Goal: Information Seeking & Learning: Learn about a topic

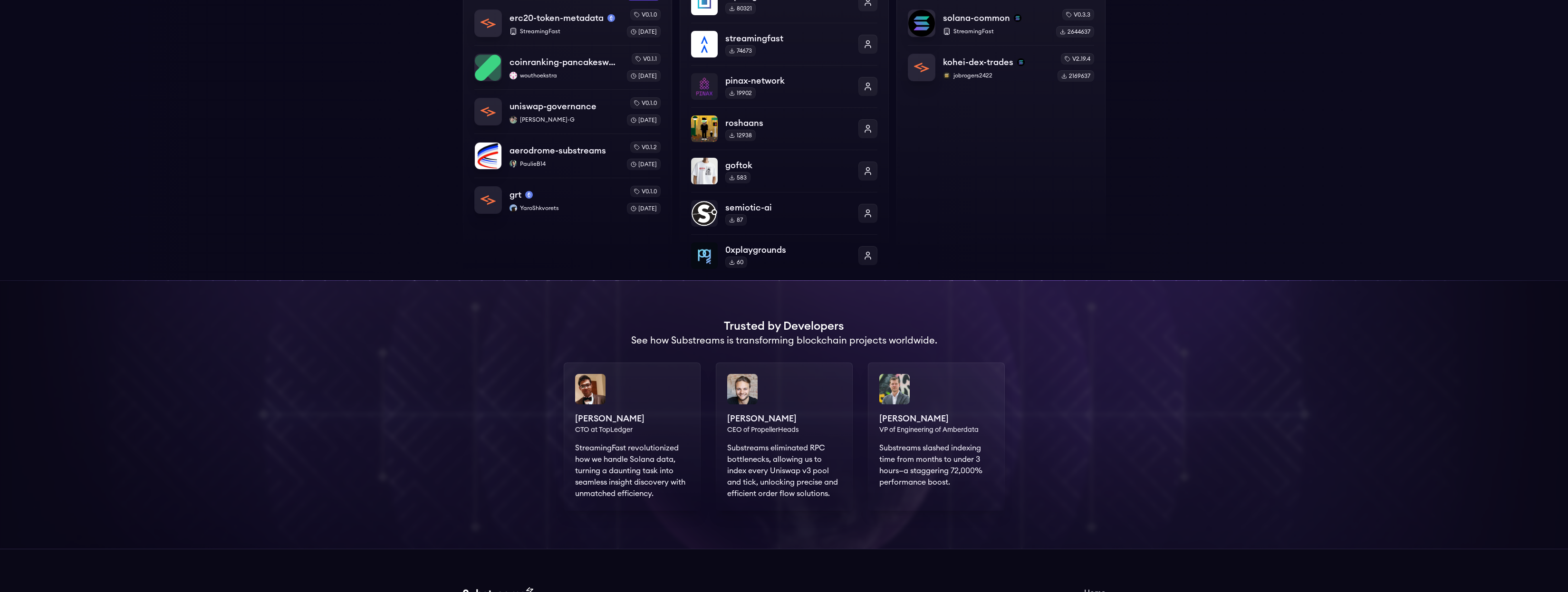
scroll to position [97, 0]
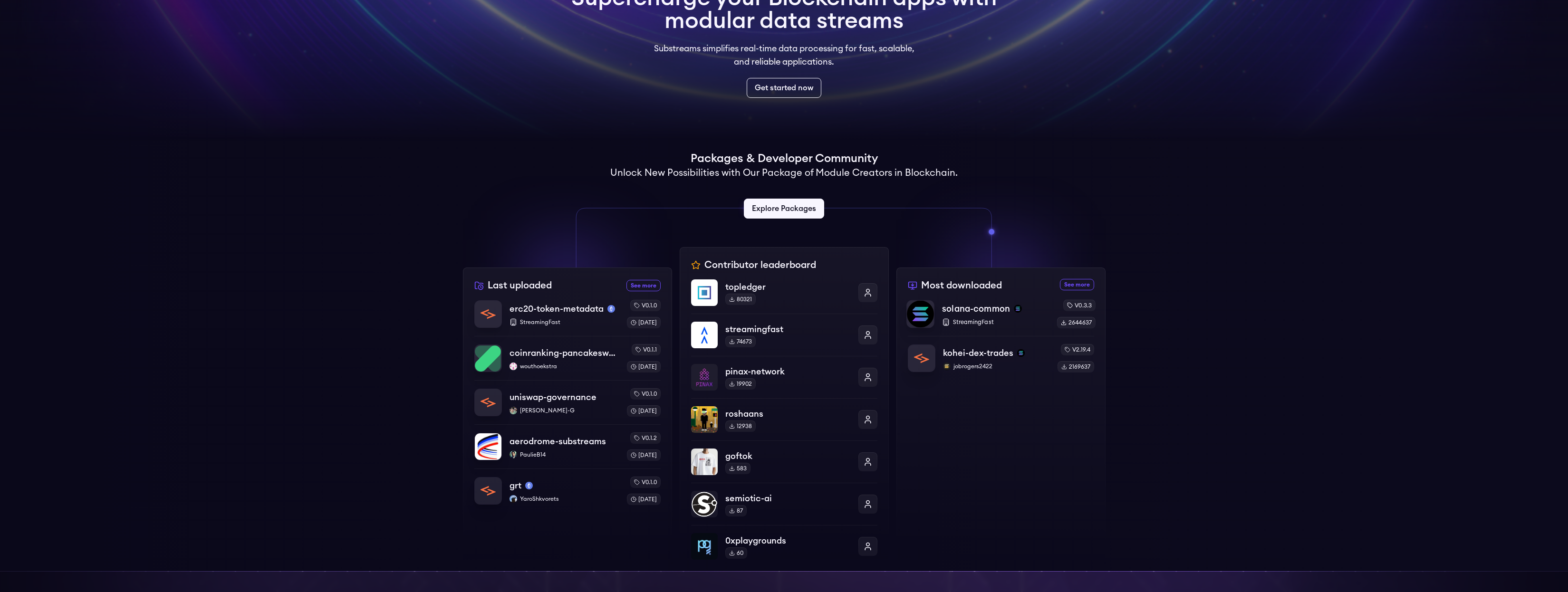
click at [980, 311] on p "solana-common" at bounding box center [976, 308] width 68 height 13
click at [806, 208] on link "Explore Packages" at bounding box center [784, 208] width 84 height 21
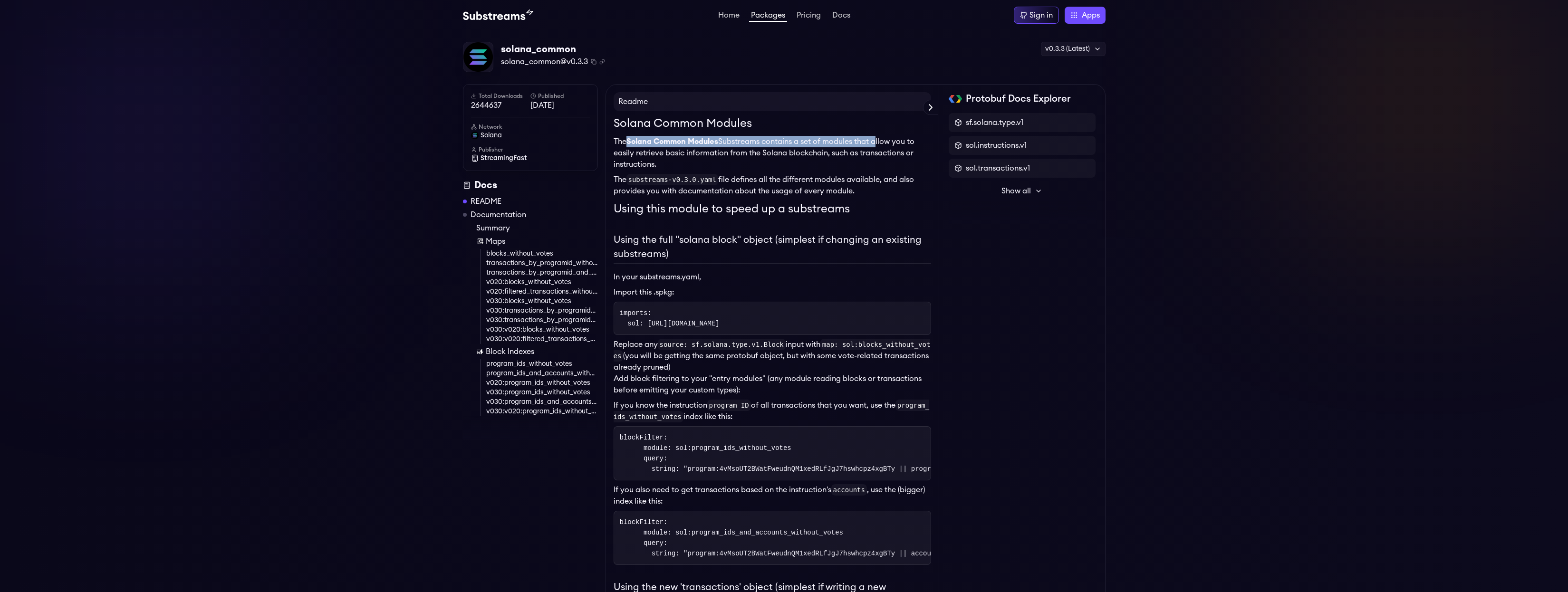
drag, startPoint x: 627, startPoint y: 140, endPoint x: 878, endPoint y: 140, distance: 251.0
click at [878, 140] on p "The Solana Common Modules Substreams contains a set of modules that allow you t…" at bounding box center [773, 153] width 318 height 34
click at [825, 163] on p "The Solana Common Modules Substreams contains a set of modules that allow you t…" at bounding box center [773, 153] width 318 height 34
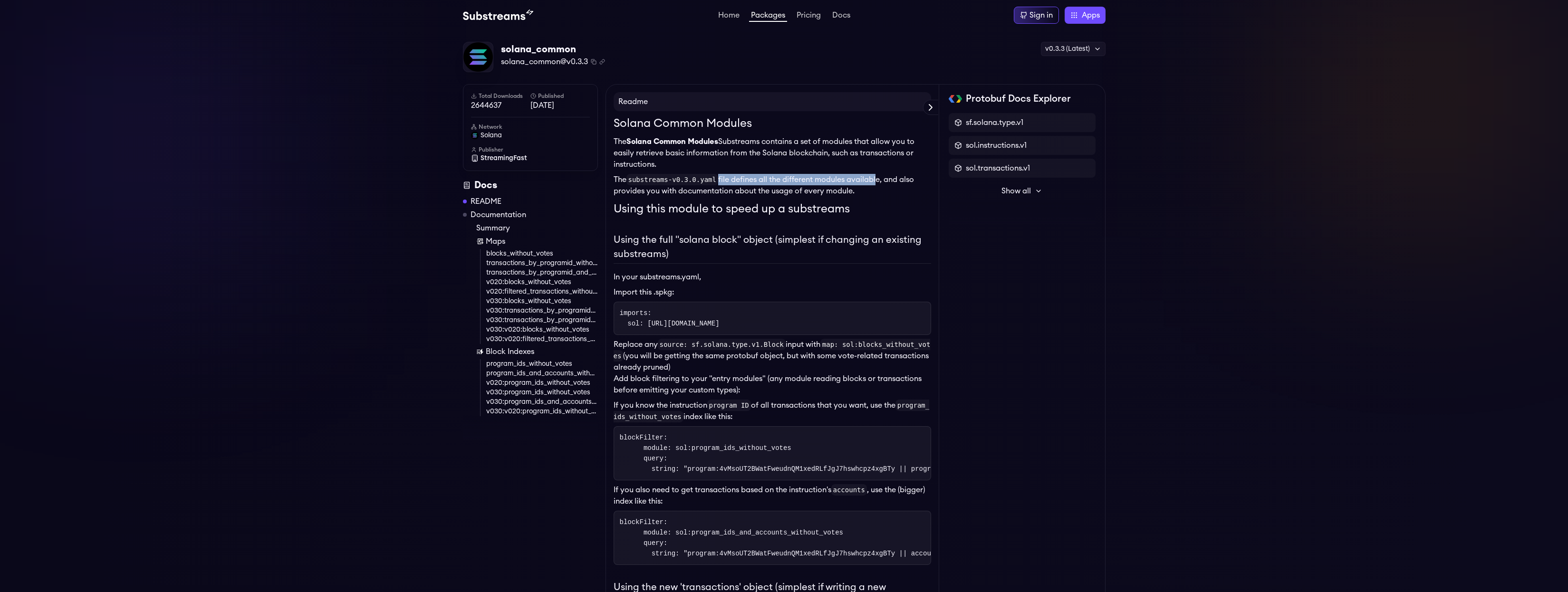
drag, startPoint x: 713, startPoint y: 181, endPoint x: 870, endPoint y: 176, distance: 157.1
click at [870, 176] on p "The substreams-v0.3.0.yaml file defines all the different modules available, an…" at bounding box center [773, 185] width 318 height 23
drag, startPoint x: 664, startPoint y: 212, endPoint x: 814, endPoint y: 210, distance: 150.0
click at [814, 210] on h1 "Using this module to speed up a substreams" at bounding box center [773, 209] width 318 height 17
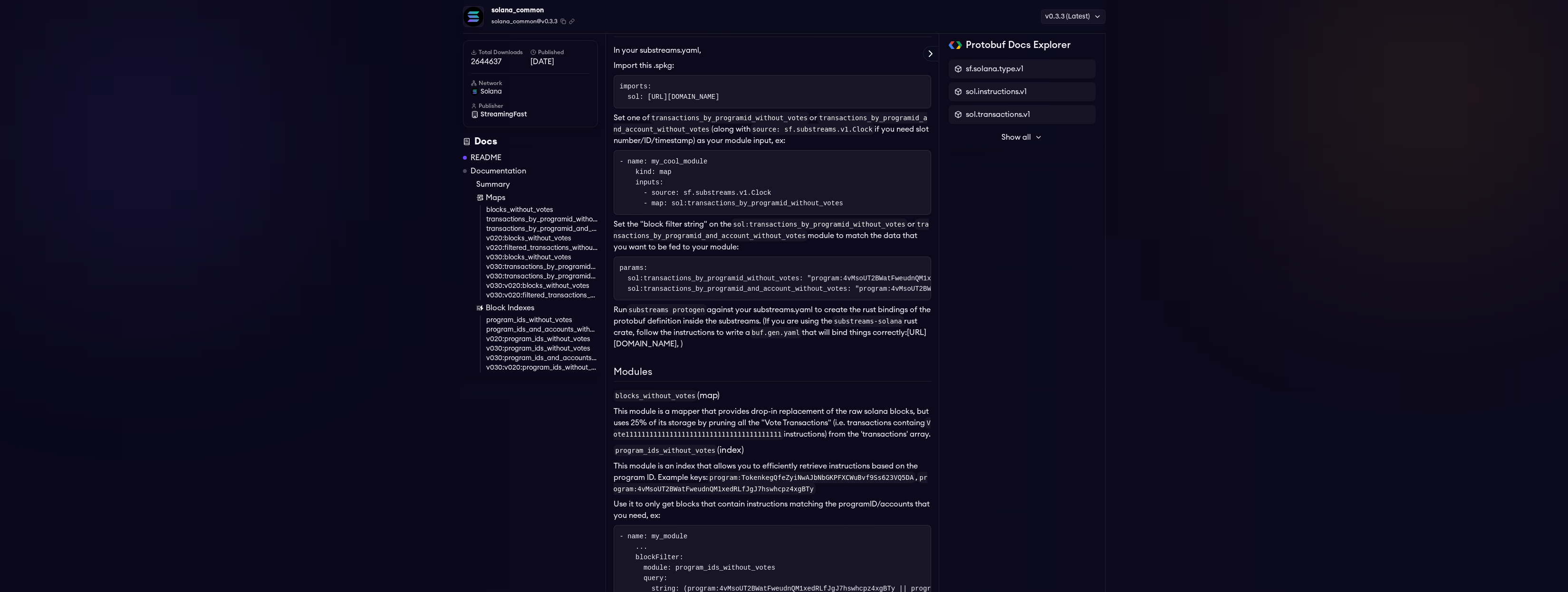
scroll to position [577, 0]
drag, startPoint x: 622, startPoint y: 242, endPoint x: 887, endPoint y: 242, distance: 265.0
click at [887, 242] on div "Solana Common Modules The Solana Common Modules Substreams contains a set of mo…" at bounding box center [773, 227] width 318 height 1373
drag, startPoint x: 1225, startPoint y: 225, endPoint x: 1221, endPoint y: 203, distance: 22.4
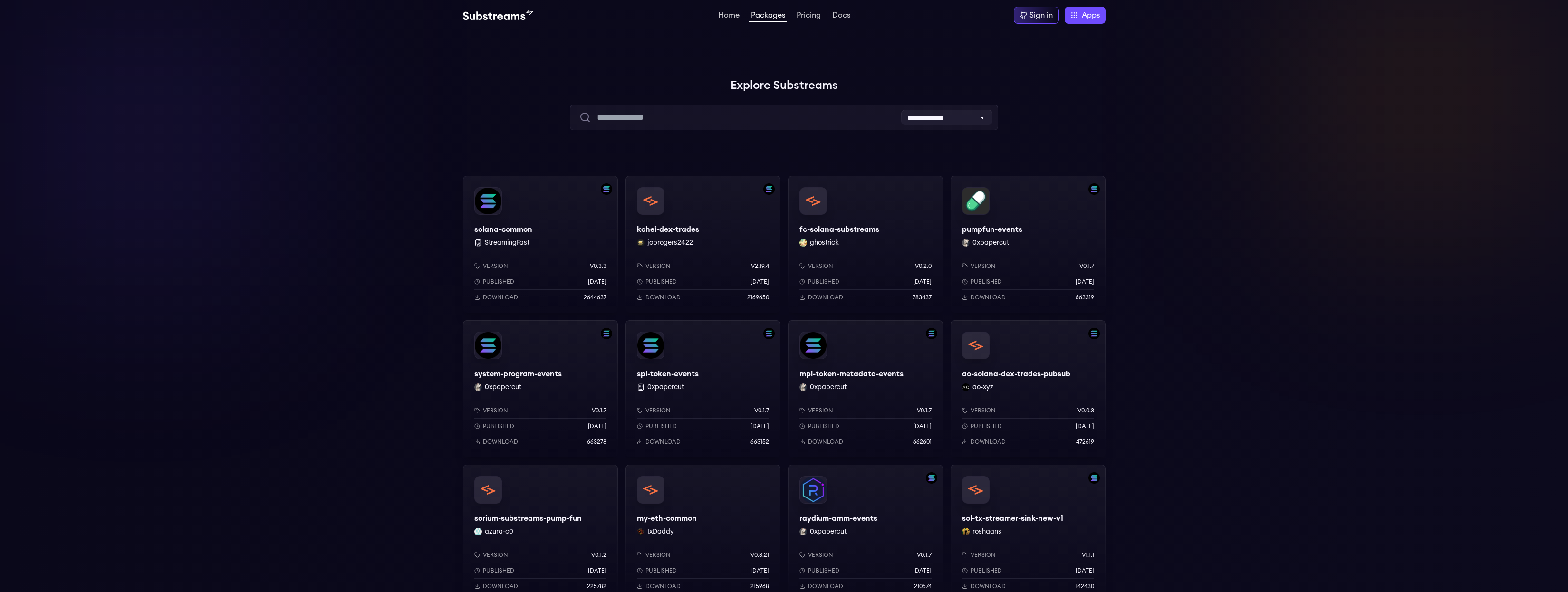
click at [562, 201] on div "solana-common StreamingFast Version v0.3.3 Published 7 months ago Download 2644…" at bounding box center [540, 244] width 155 height 137
click at [1027, 199] on div "pumpfun-events 0xpapercut Version v0.1.7 Published [DATE] Download 663319" at bounding box center [1028, 244] width 155 height 137
click at [1032, 16] on div "Sign in" at bounding box center [1042, 15] width 24 height 11
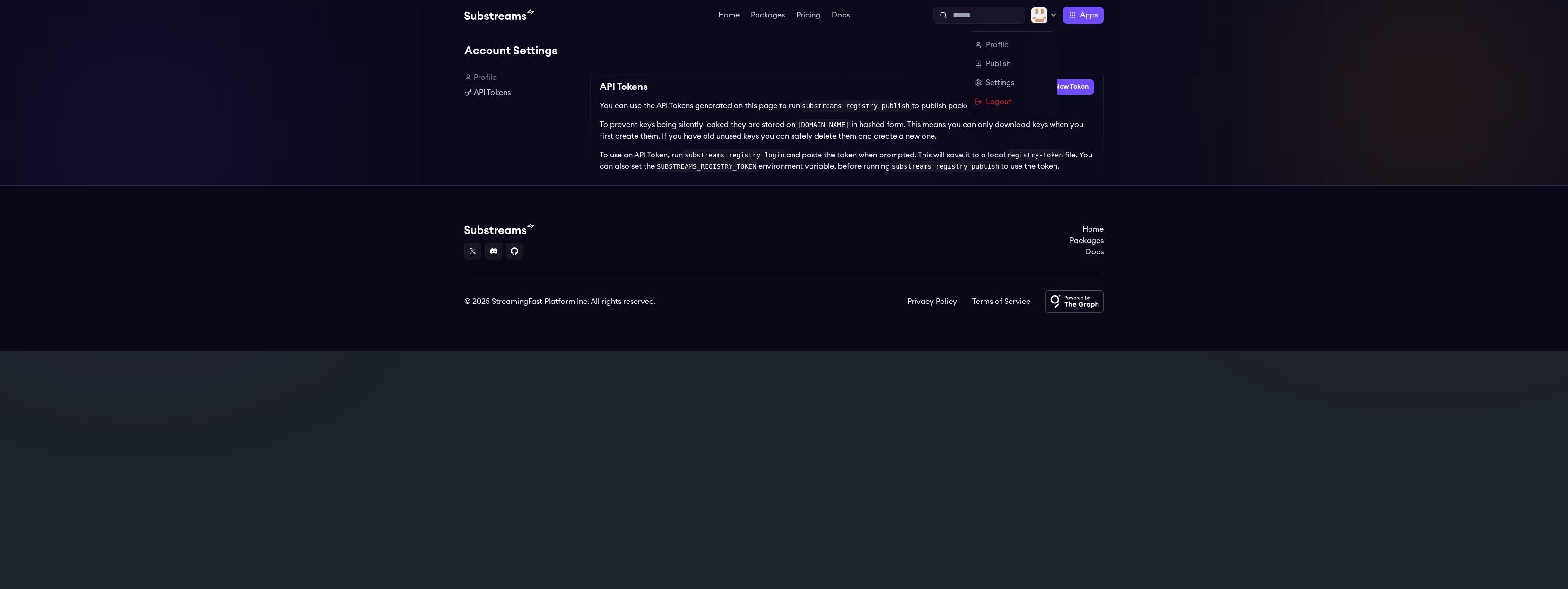
click at [1053, 15] on icon at bounding box center [1054, 15] width 8 height 8
click at [1000, 102] on link "Logout" at bounding box center [1011, 101] width 75 height 11
